Goal: Information Seeking & Learning: Learn about a topic

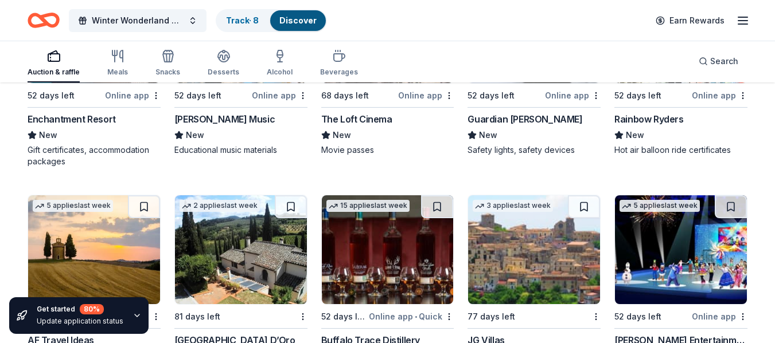
scroll to position [631, 0]
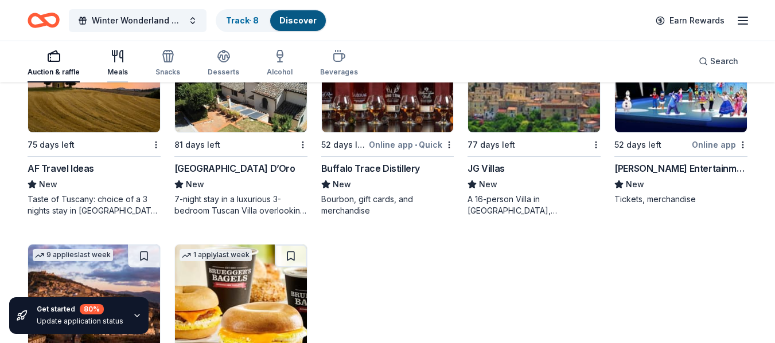
click at [116, 60] on icon "button" at bounding box center [118, 56] width 14 height 14
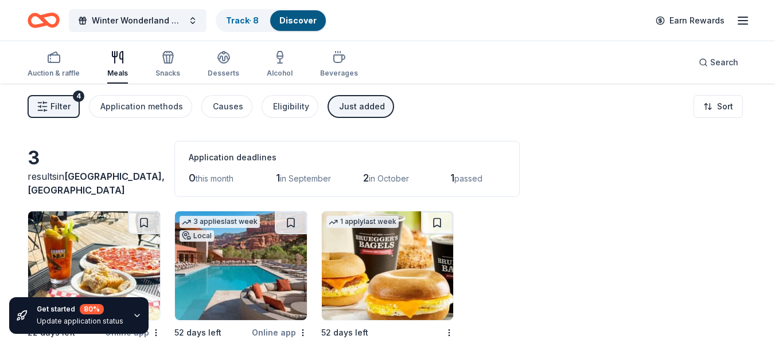
click at [62, 108] on span "Filter" at bounding box center [60, 107] width 20 height 14
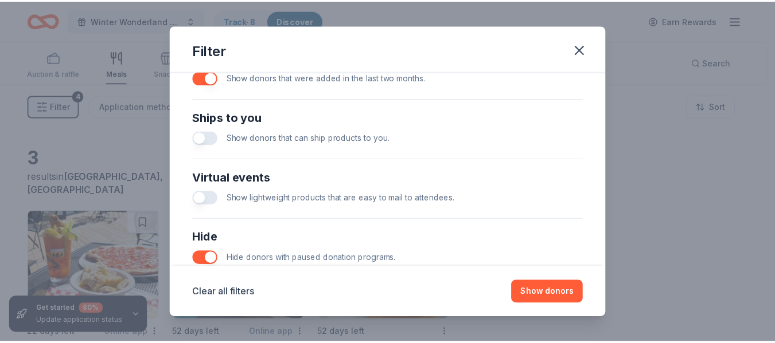
scroll to position [388, 0]
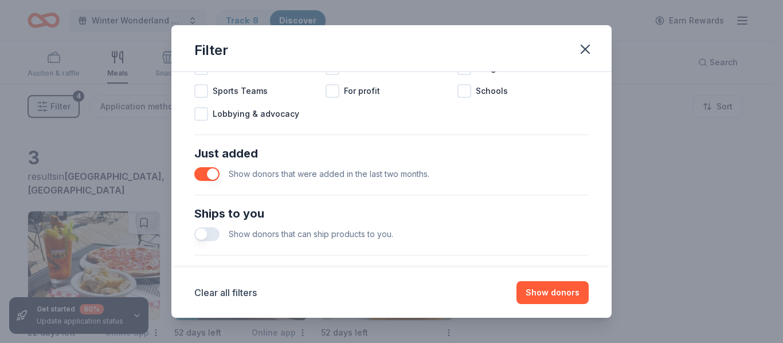
click at [203, 172] on button "button" at bounding box center [206, 174] width 25 height 14
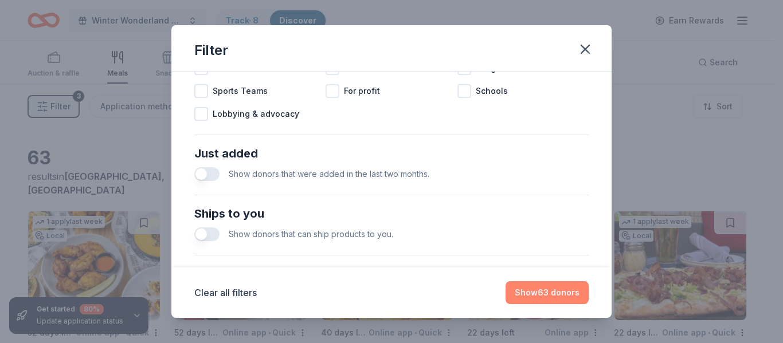
click at [562, 293] on button "Show 63 donors" at bounding box center [547, 293] width 83 height 23
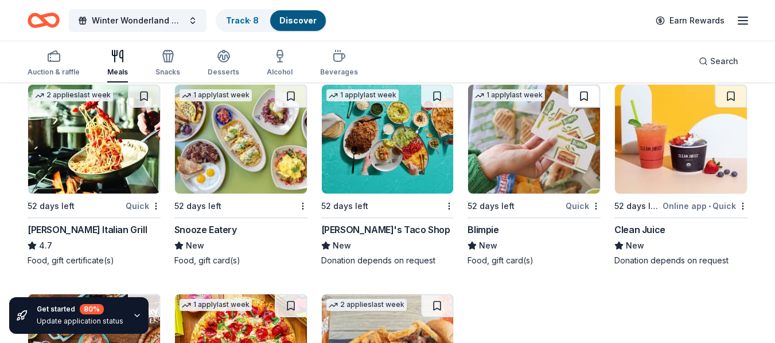
scroll to position [2465, 0]
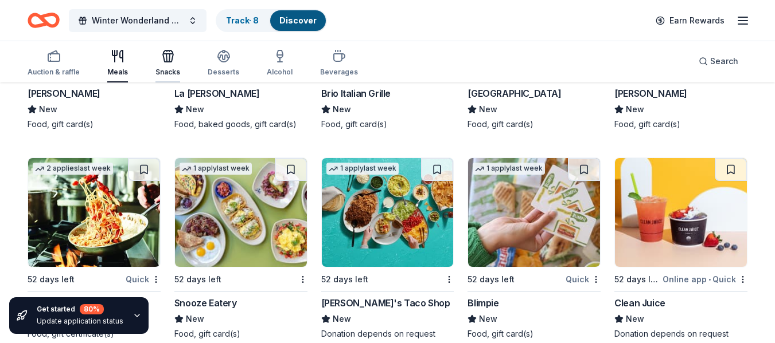
click at [163, 60] on icon "button" at bounding box center [168, 58] width 10 height 8
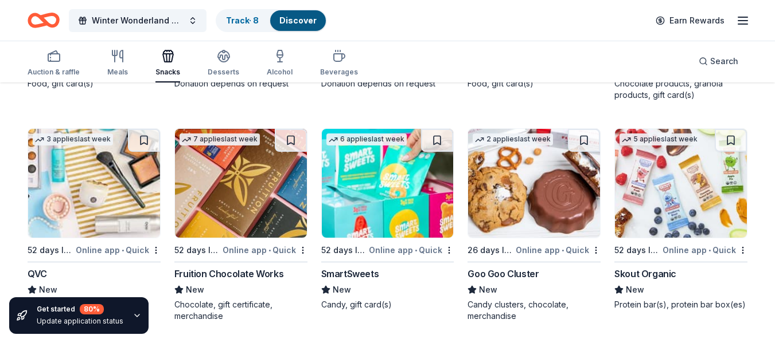
scroll to position [1832, 0]
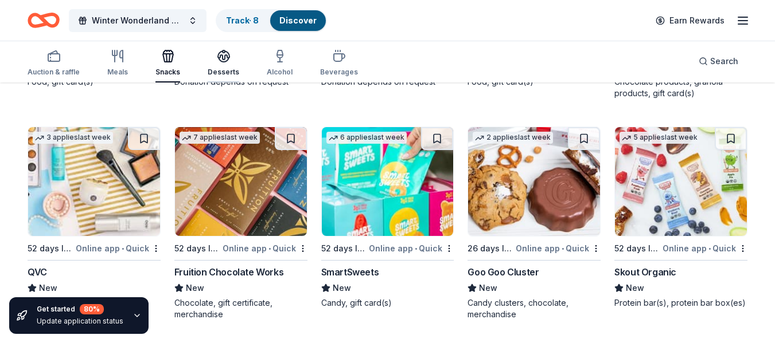
click at [225, 61] on icon "button" at bounding box center [224, 56] width 14 height 14
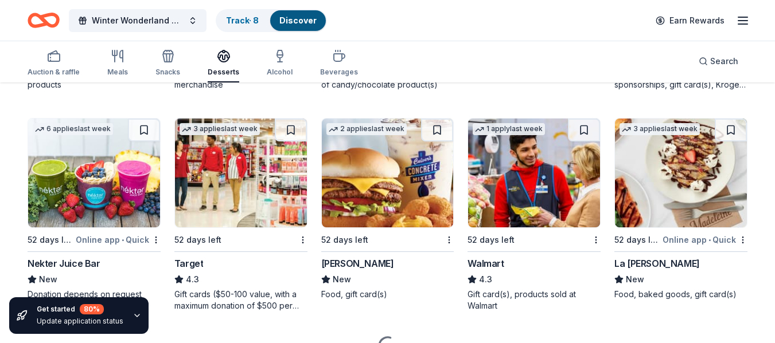
scroll to position [806, 0]
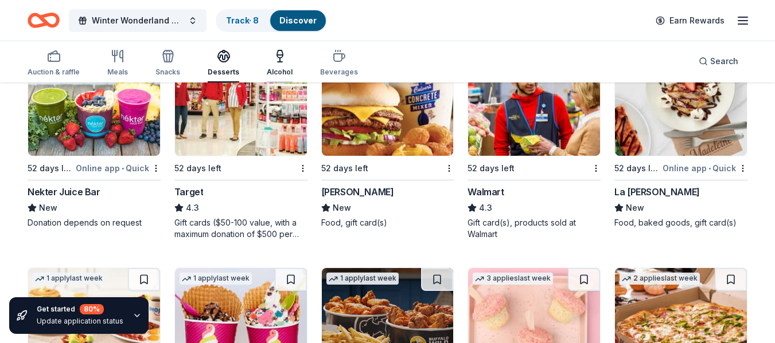
click at [277, 55] on icon "button" at bounding box center [280, 55] width 6 height 0
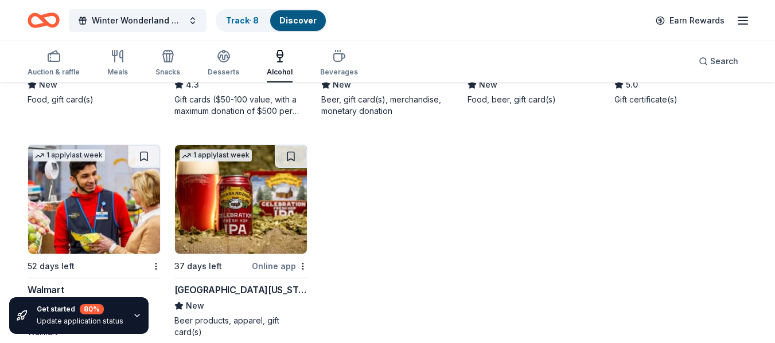
scroll to position [958, 0]
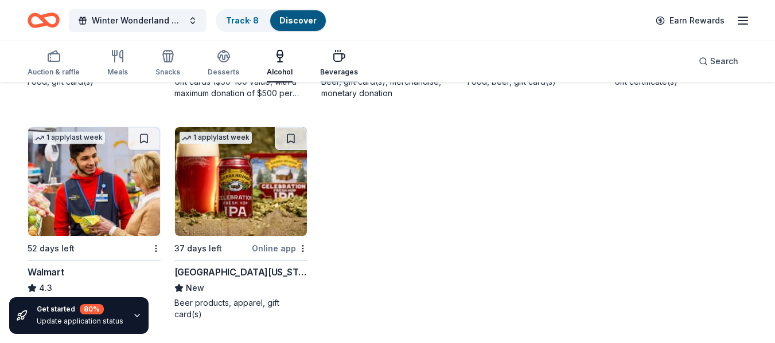
click at [334, 65] on div "Beverages" at bounding box center [339, 63] width 38 height 28
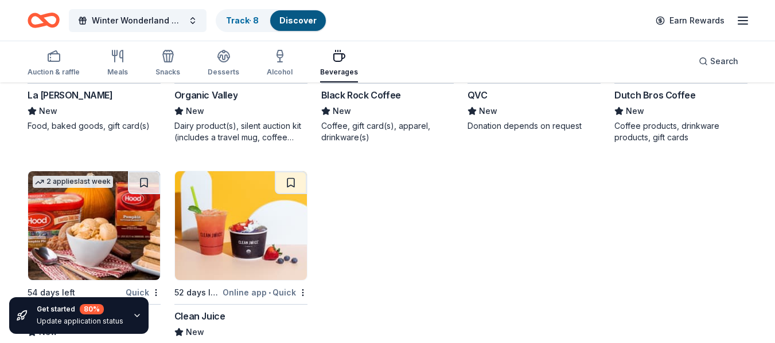
scroll to position [958, 0]
